Goal: Obtain resource: Obtain resource

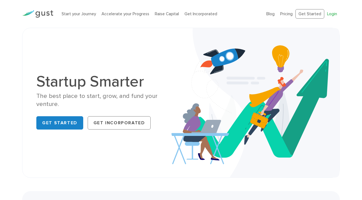
click at [331, 13] on link "Login" at bounding box center [332, 13] width 10 height 5
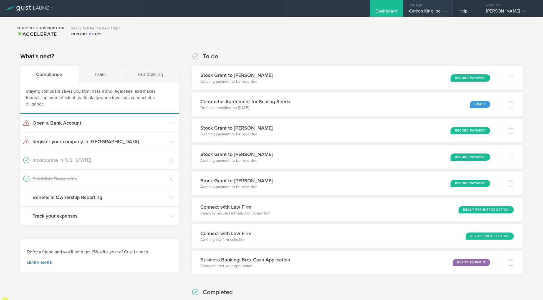
click at [443, 10] on gust-icon at bounding box center [445, 11] width 6 height 6
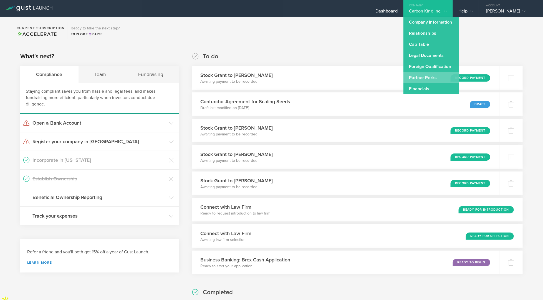
click at [425, 76] on link "Partner Perks" at bounding box center [432, 77] width 56 height 11
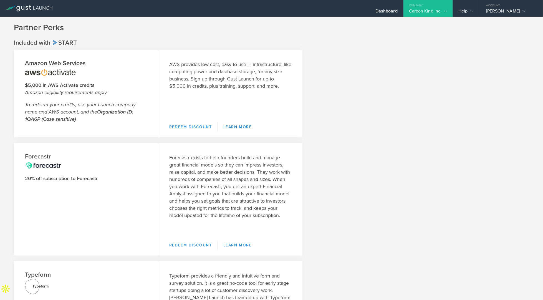
click at [183, 128] on link "Redeem Discount" at bounding box center [193, 126] width 49 height 9
drag, startPoint x: 99, startPoint y: 112, endPoint x: 40, endPoint y: 119, distance: 59.5
click at [40, 119] on strong "Organization ID: 1QA6P (Case sensitive)" at bounding box center [79, 115] width 108 height 13
copy strong "Organization ID: 1QA6P"
